Goal: Find specific page/section: Find specific page/section

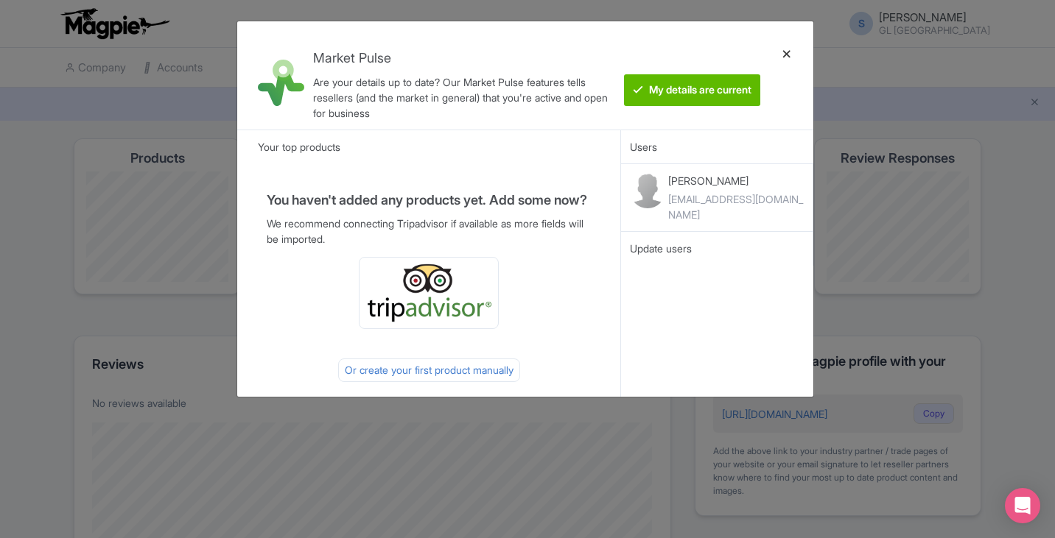
click at [786, 50] on div at bounding box center [786, 75] width 35 height 85
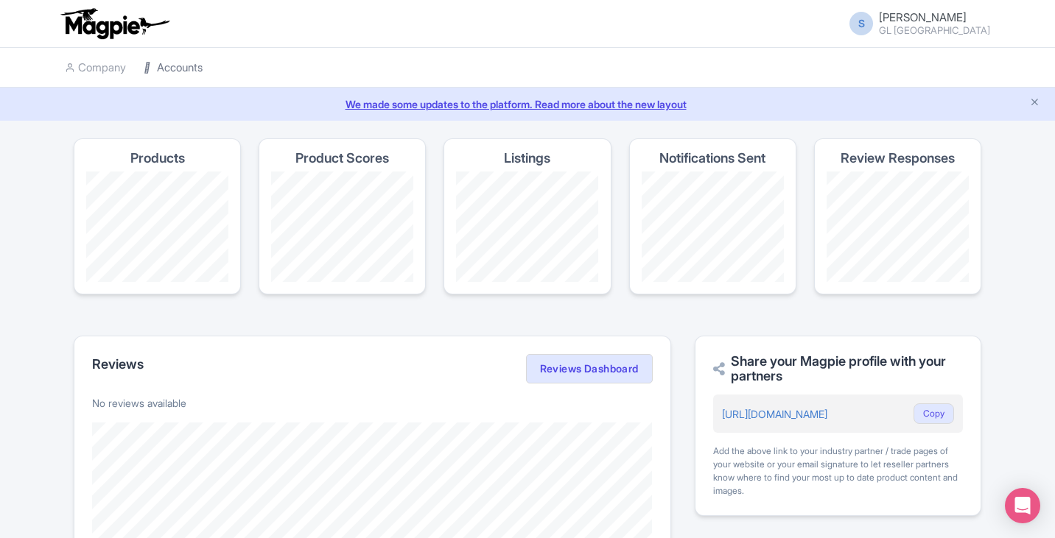
click at [186, 74] on link "Accounts" at bounding box center [173, 68] width 59 height 41
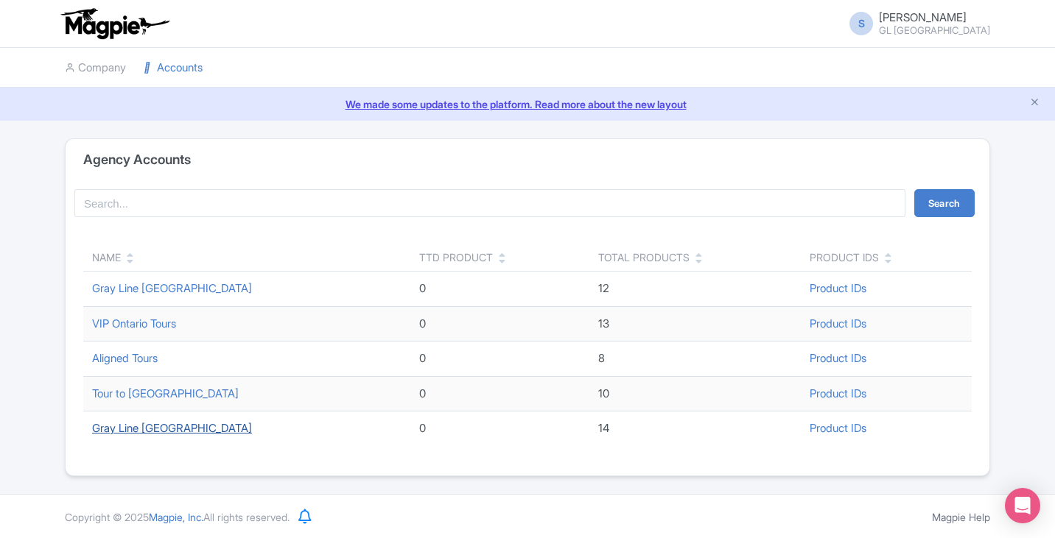
click at [150, 426] on link "Gray Line [GEOGRAPHIC_DATA]" at bounding box center [172, 428] width 160 height 14
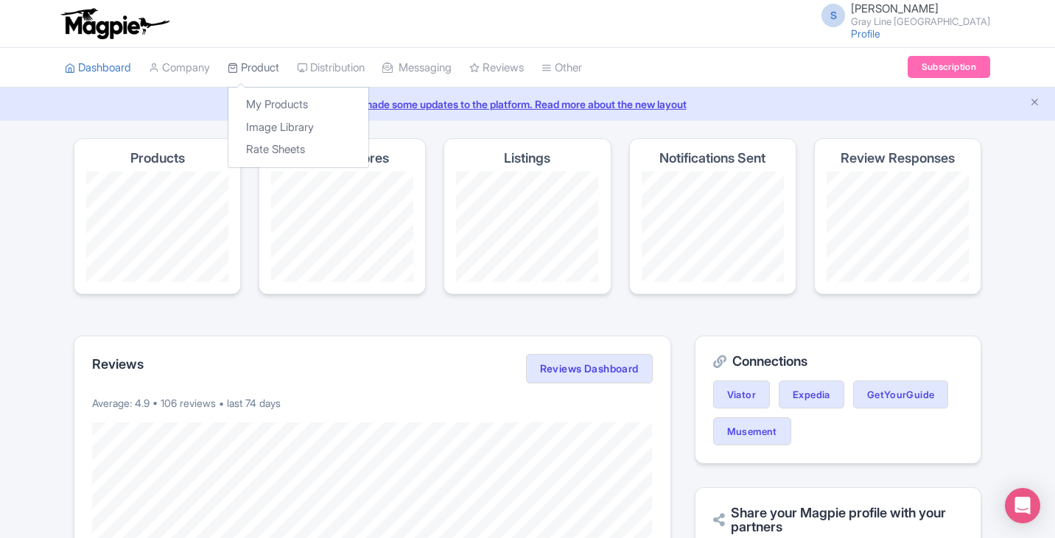
click at [276, 68] on link "Product" at bounding box center [254, 68] width 52 height 41
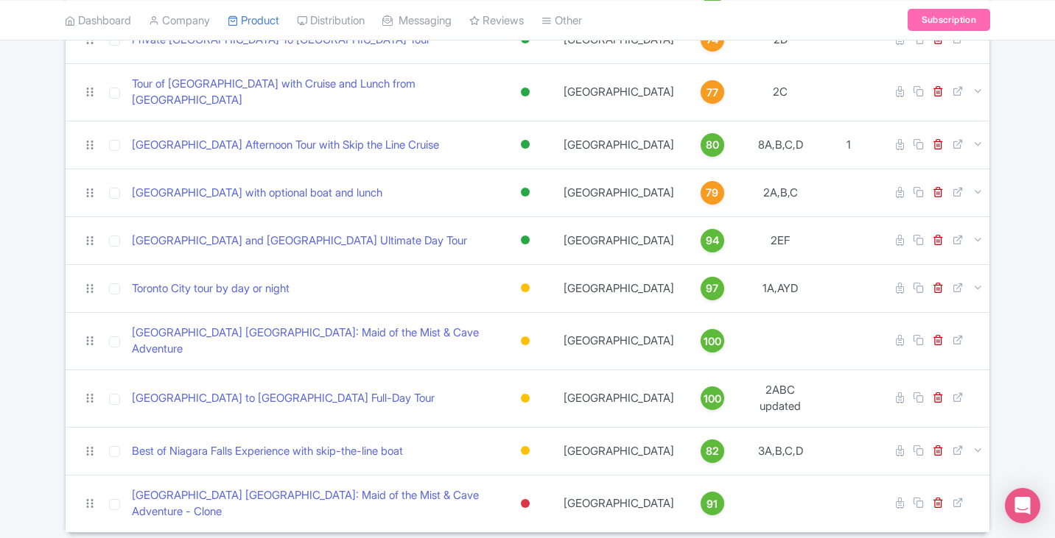
scroll to position [421, 0]
